Goal: Task Accomplishment & Management: Manage account settings

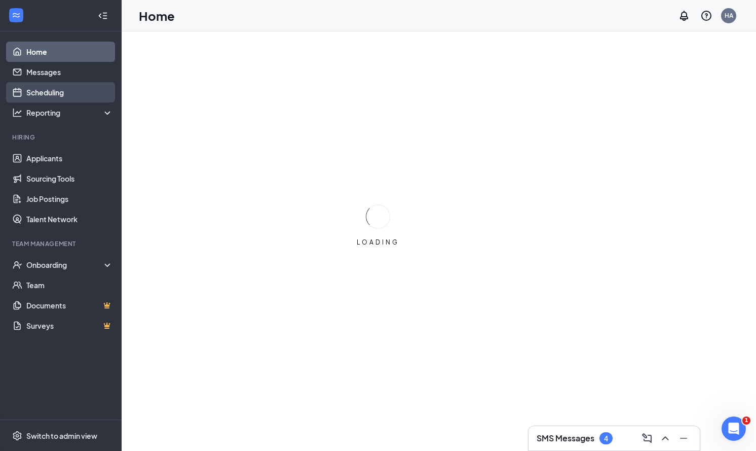
click at [90, 100] on link "Scheduling" at bounding box center [69, 92] width 87 height 20
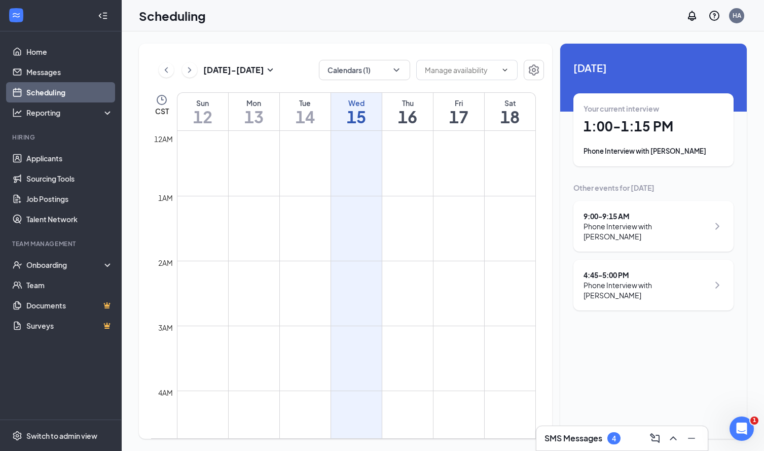
scroll to position [498, 0]
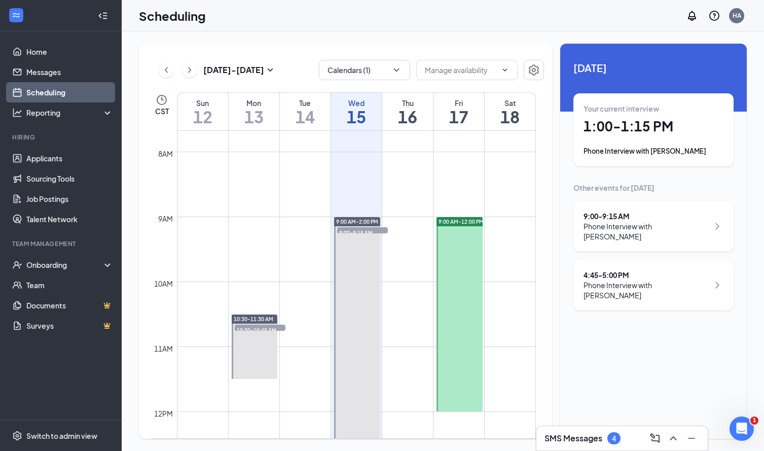
click at [599, 123] on h1 "1:00 - 1:15 PM" at bounding box center [653, 126] width 140 height 17
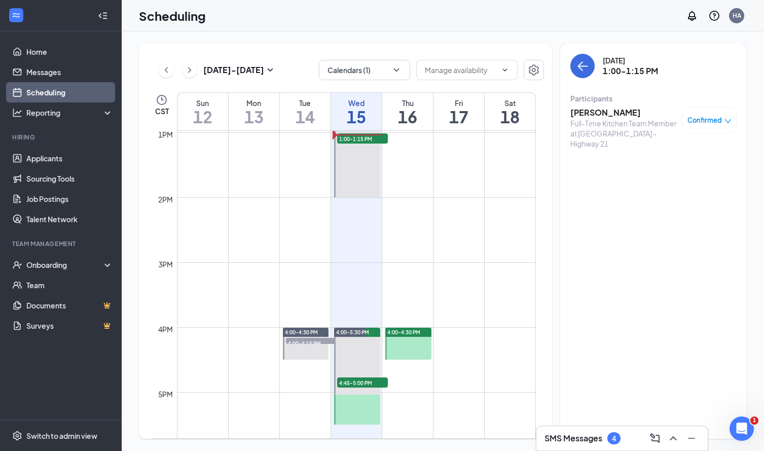
scroll to position [842, 0]
click at [602, 120] on div "Full-Time Kitchen Team Member at [GEOGRAPHIC_DATA] - Highway 21" at bounding box center [623, 133] width 106 height 30
click at [605, 109] on h3 "[PERSON_NAME]" at bounding box center [623, 112] width 106 height 11
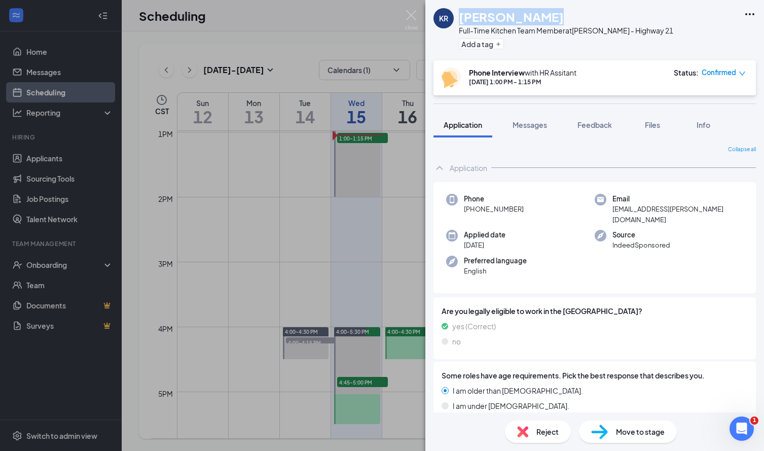
drag, startPoint x: 542, startPoint y: 13, endPoint x: 459, endPoint y: 17, distance: 82.8
click at [459, 17] on div "[PERSON_NAME]" at bounding box center [566, 16] width 214 height 17
copy h1 "[PERSON_NAME]"
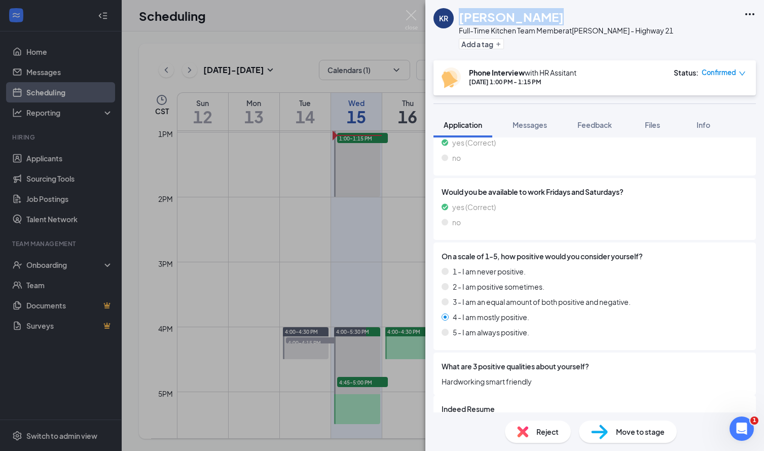
scroll to position [955, 0]
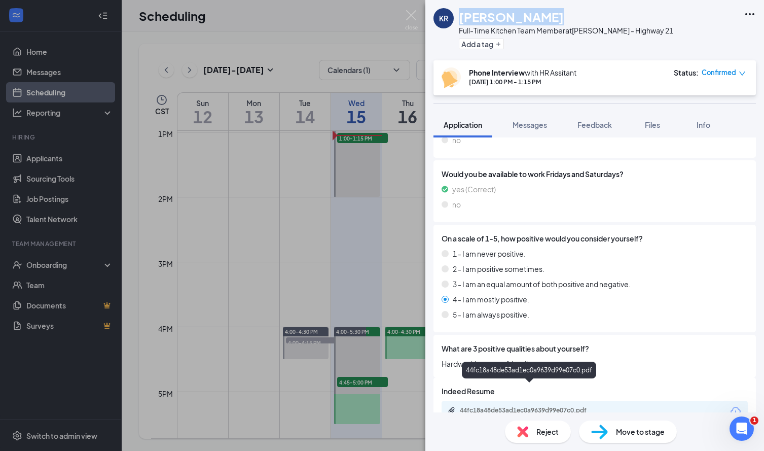
click at [512, 406] on div "44fc18a48de53ad1ec0a9639d99e07c0.pdf" at bounding box center [531, 410] width 142 height 8
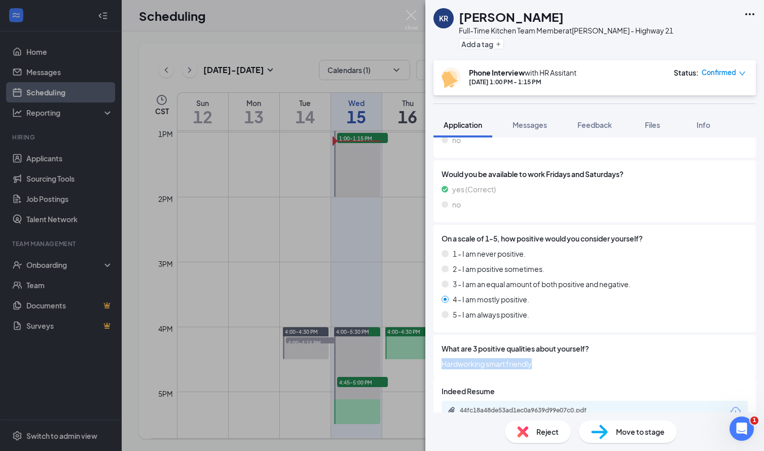
drag, startPoint x: 549, startPoint y: 339, endPoint x: 441, endPoint y: 346, distance: 108.7
click at [441, 346] on div "What are 3 positive qualities about yourself? Hardworking smart friendly" at bounding box center [594, 356] width 322 height 43
copy span "Hardworking smart friendly"
